Goal: Information Seeking & Learning: Learn about a topic

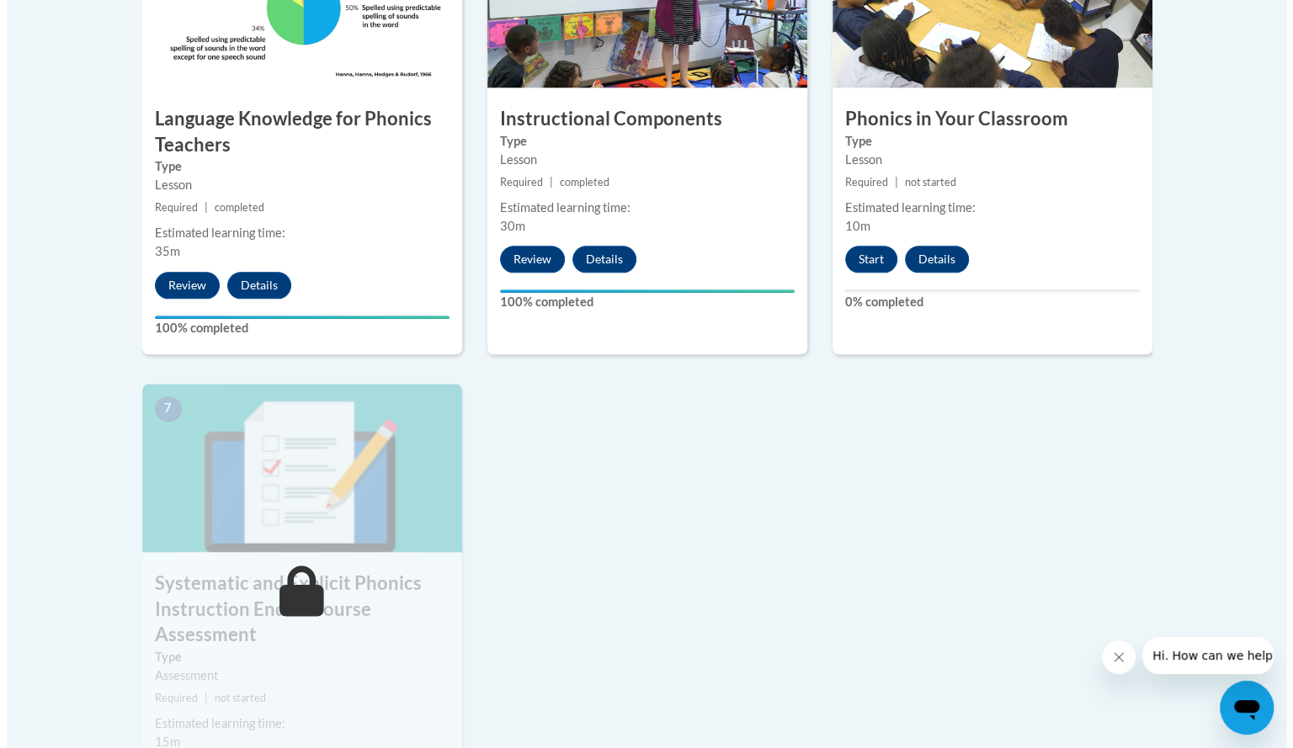
scroll to position [1087, 0]
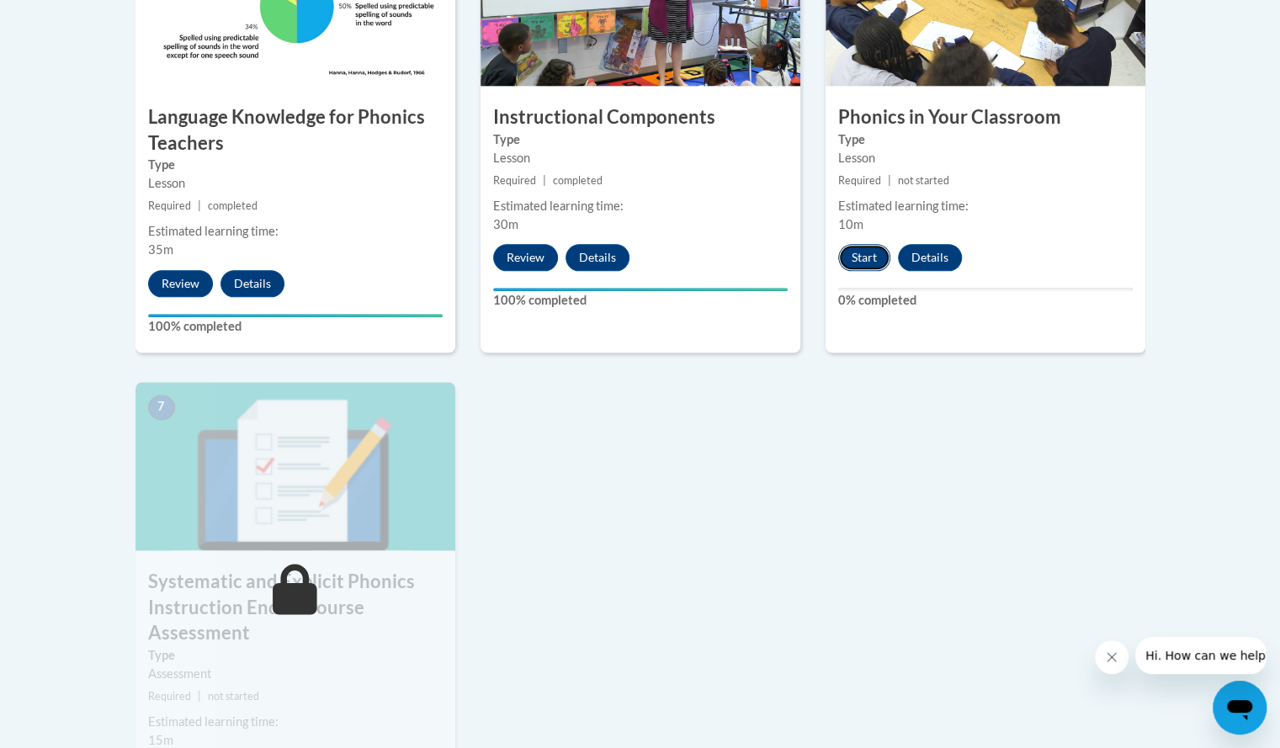
click at [869, 255] on button "Start" at bounding box center [864, 257] width 52 height 27
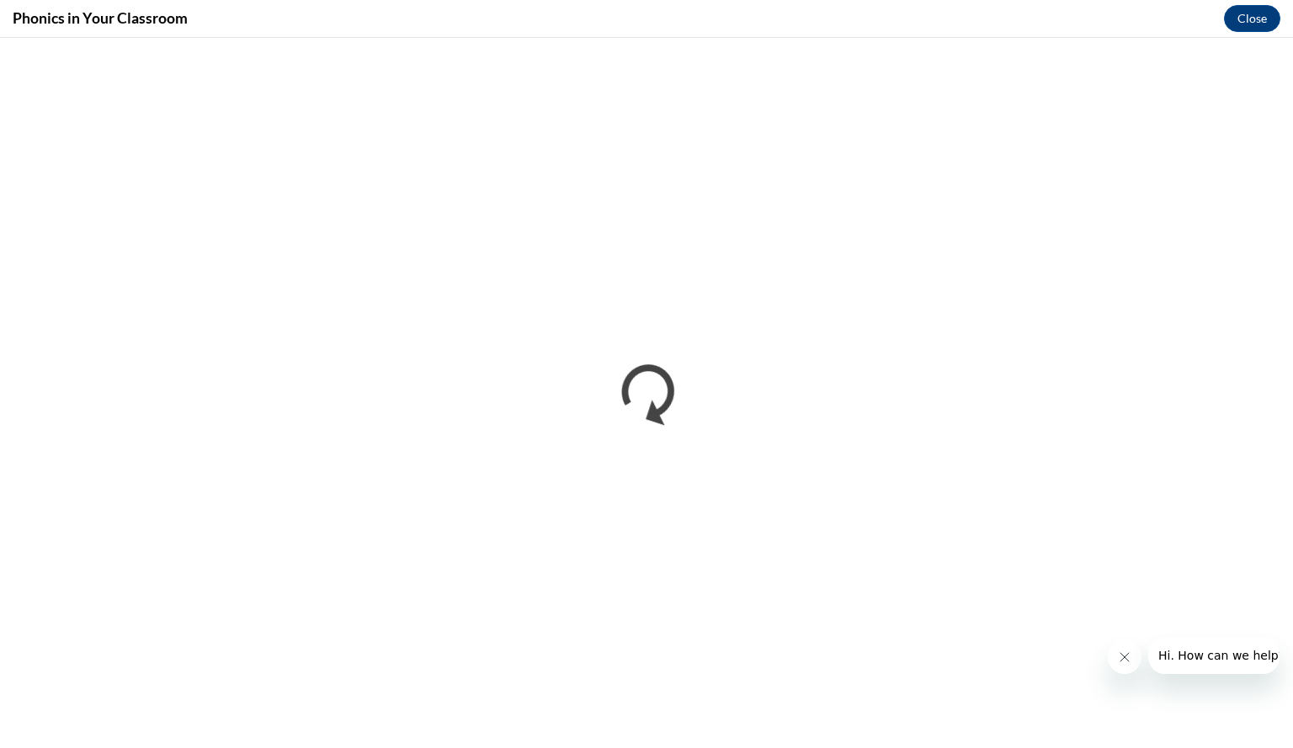
scroll to position [0, 0]
